Goal: Task Accomplishment & Management: Use online tool/utility

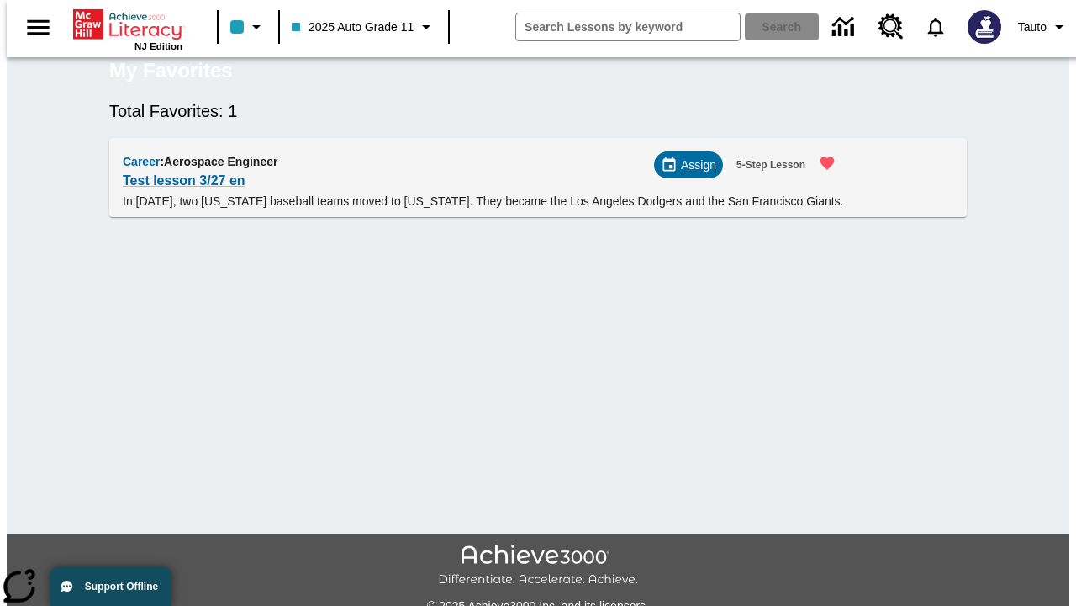
click at [695, 174] on span "Assign" at bounding box center [698, 165] width 35 height 18
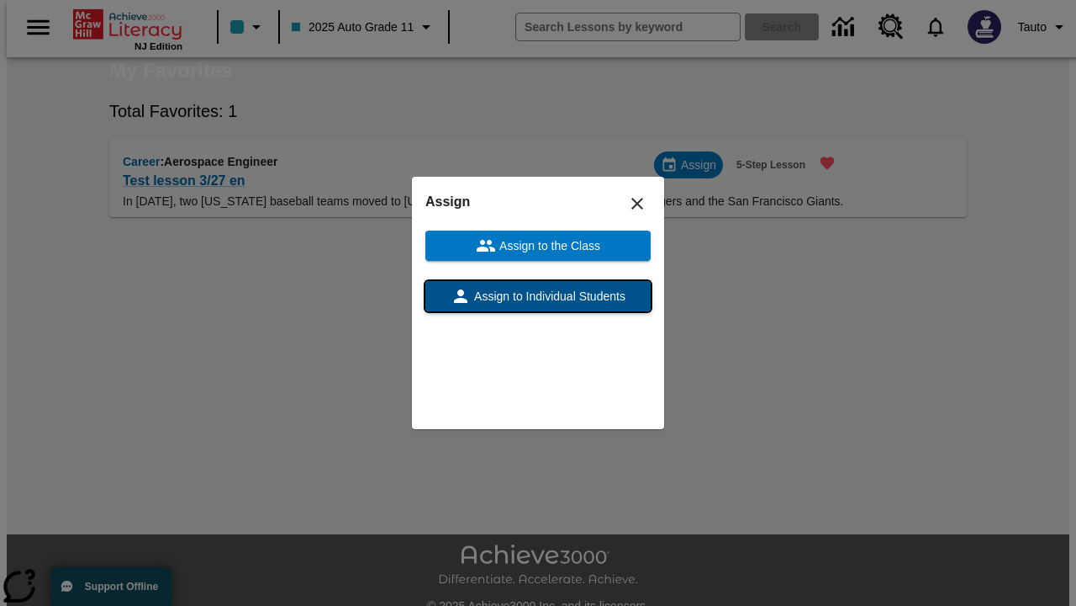
click at [538, 296] on span "Assign to Individual Students" at bounding box center [548, 297] width 155 height 18
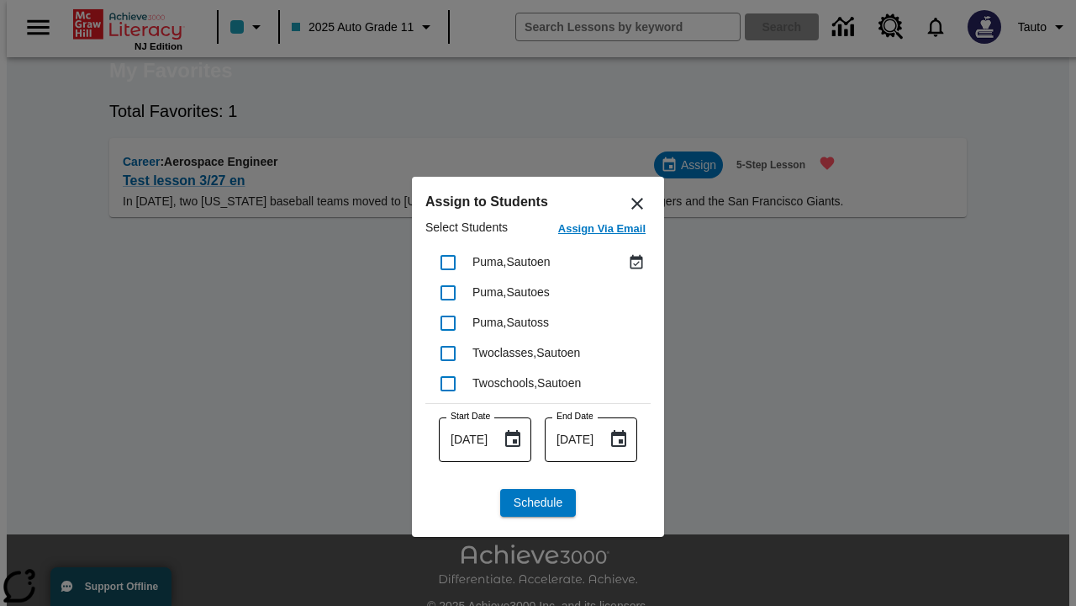
click at [448, 262] on input "checkbox" at bounding box center [448, 262] width 35 height 35
checkbox input "true"
click at [538, 502] on span "Schedule" at bounding box center [538, 503] width 49 height 18
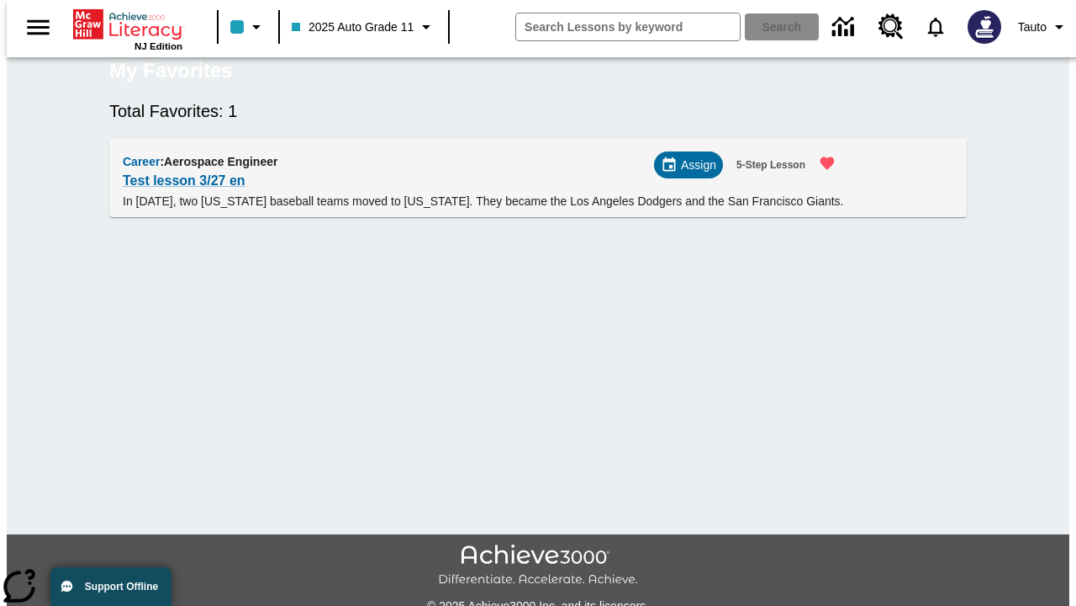
click at [694, 174] on span "Assign" at bounding box center [698, 165] width 35 height 18
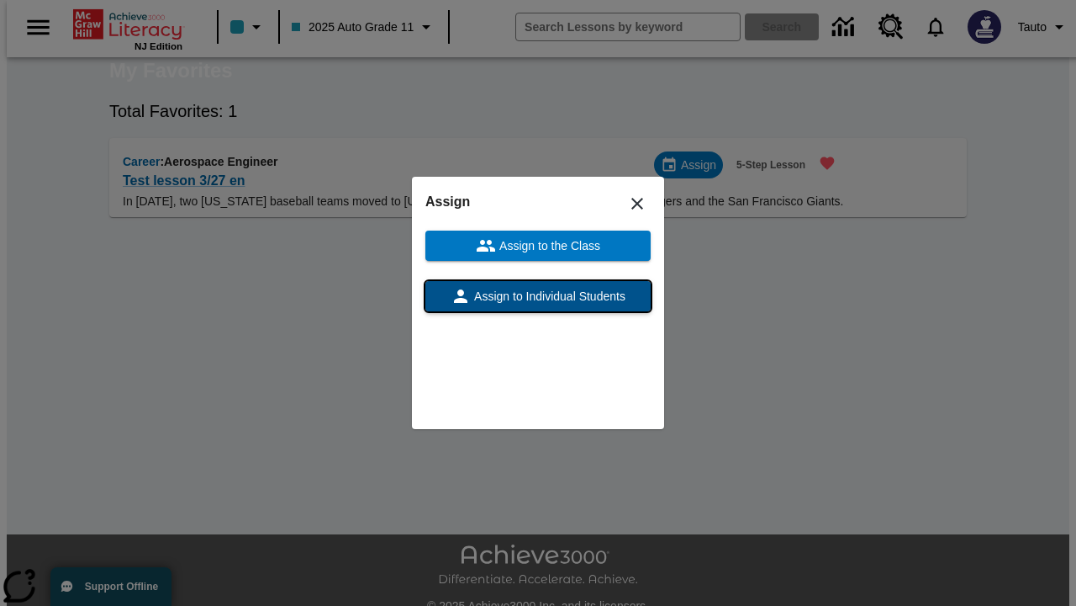
click at [538, 296] on span "Assign to Individual Students" at bounding box center [548, 297] width 155 height 18
